Goal: Find specific page/section: Find specific page/section

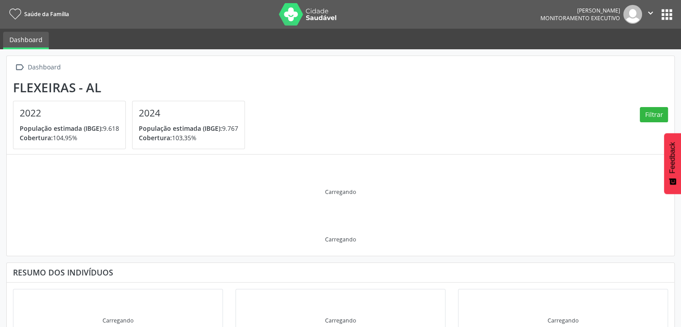
click at [662, 11] on button "apps" at bounding box center [667, 15] width 16 height 16
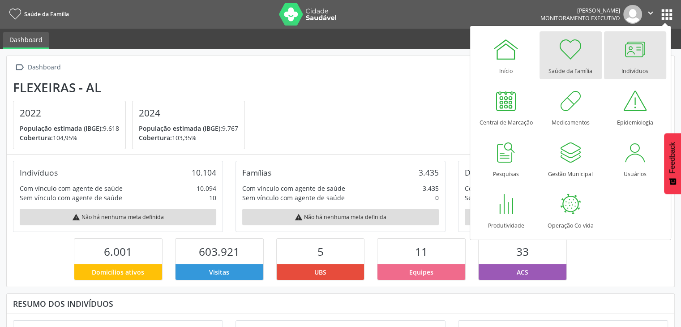
click at [641, 61] on div at bounding box center [634, 49] width 27 height 27
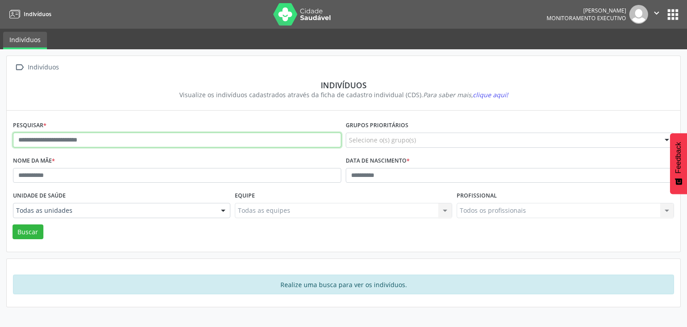
click at [217, 138] on input "text" at bounding box center [177, 139] width 328 height 15
type input "**********"
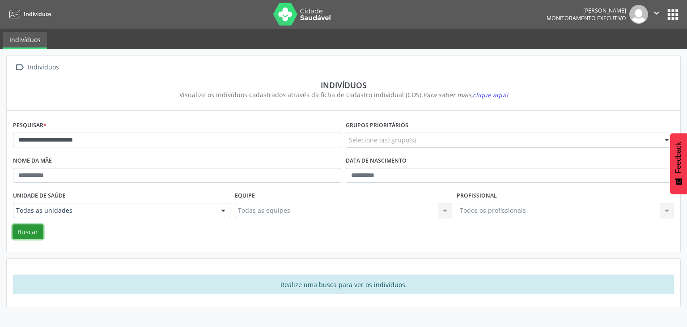
click at [29, 233] on button "Buscar" at bounding box center [28, 231] width 31 height 15
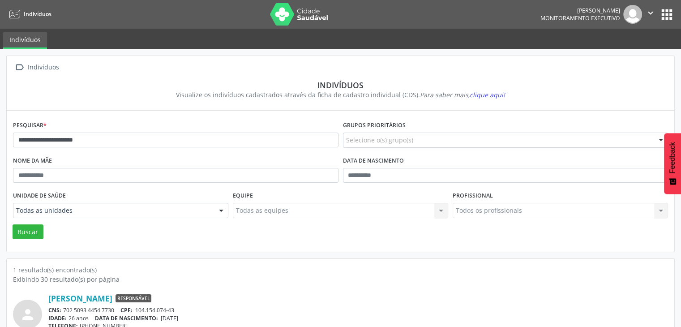
scroll to position [38, 0]
